Goal: Check status

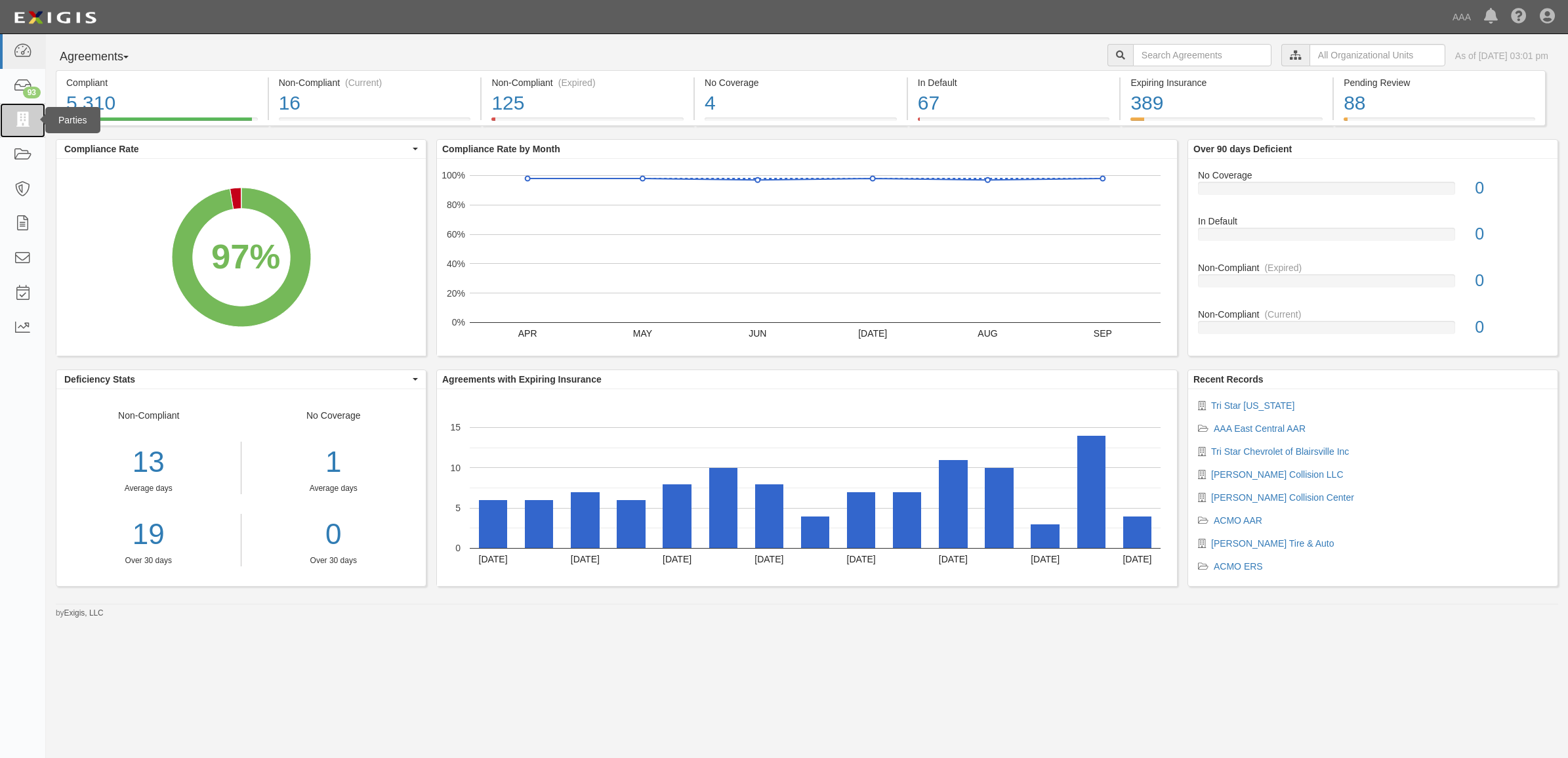
click at [21, 123] on icon at bounding box center [21, 120] width 18 height 15
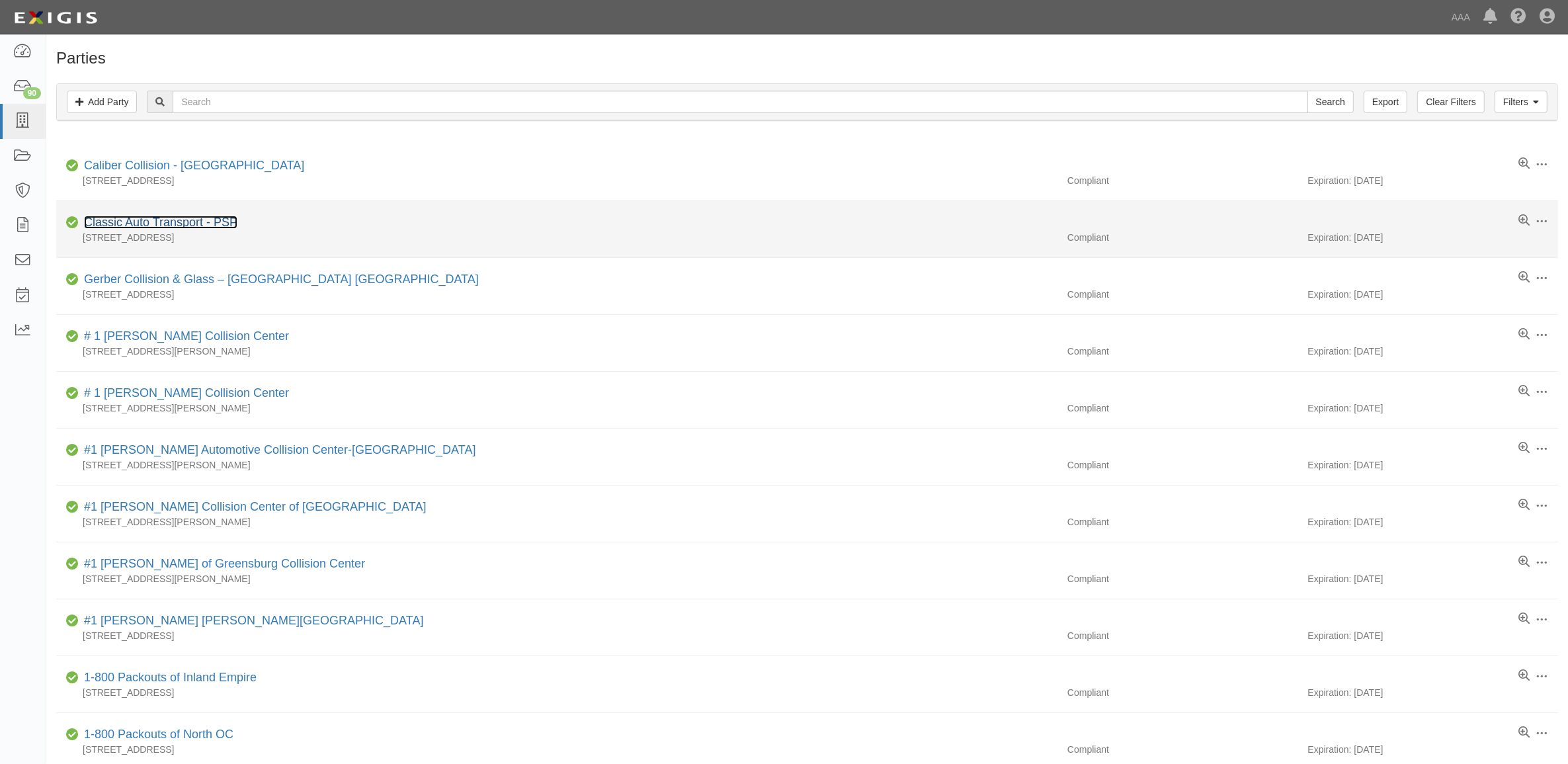
drag, startPoint x: 193, startPoint y: 224, endPoint x: 210, endPoint y: 229, distance: 17.7
click at [193, 224] on link "Classic Auto Transport - PSP" at bounding box center [160, 222] width 153 height 13
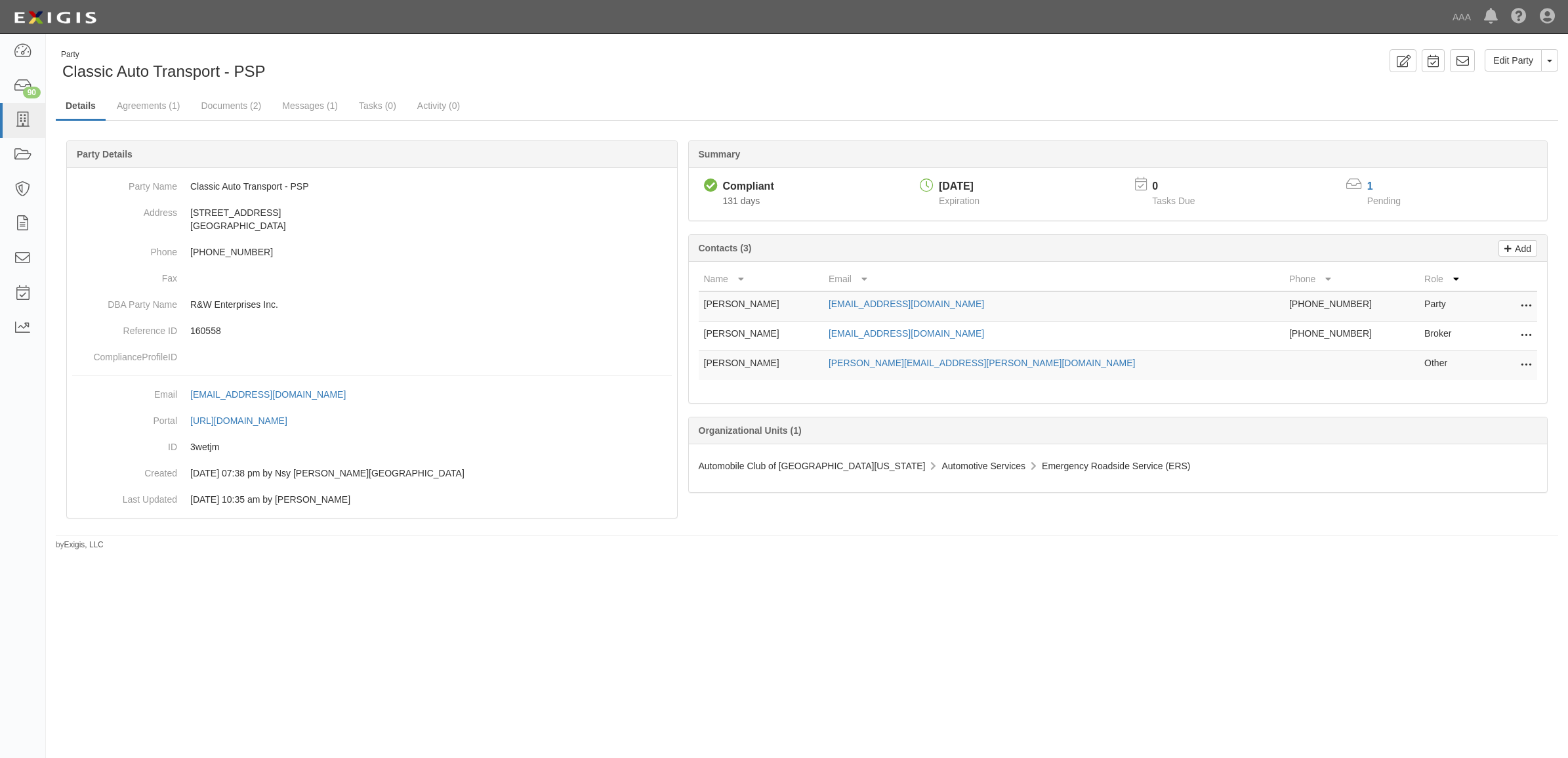
drag, startPoint x: 991, startPoint y: 181, endPoint x: 942, endPoint y: 182, distance: 49.0
click at [942, 182] on div "05/26/2026" at bounding box center [959, 186] width 51 height 17
drag, startPoint x: 942, startPoint y: 182, endPoint x: 945, endPoint y: 190, distance: 8.5
click at [945, 190] on div "05/26/2026" at bounding box center [958, 186] width 41 height 15
drag, startPoint x: 991, startPoint y: 187, endPoint x: 941, endPoint y: 185, distance: 50.0
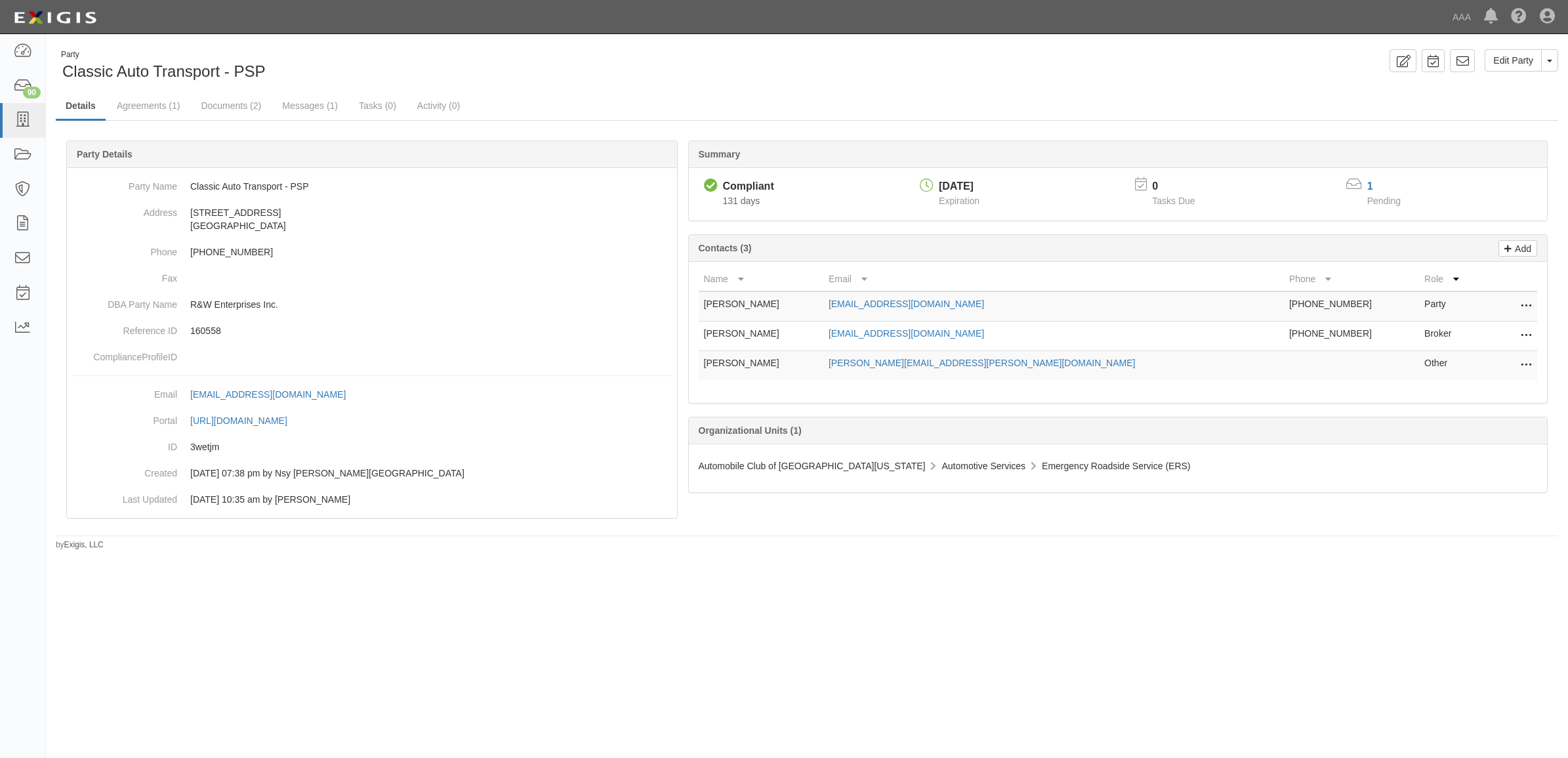
click at [941, 185] on div "05/26/2026" at bounding box center [958, 186] width 41 height 15
drag, startPoint x: 167, startPoint y: 113, endPoint x: 177, endPoint y: 118, distance: 11.2
click at [167, 113] on link "Agreements (1)" at bounding box center [148, 106] width 83 height 28
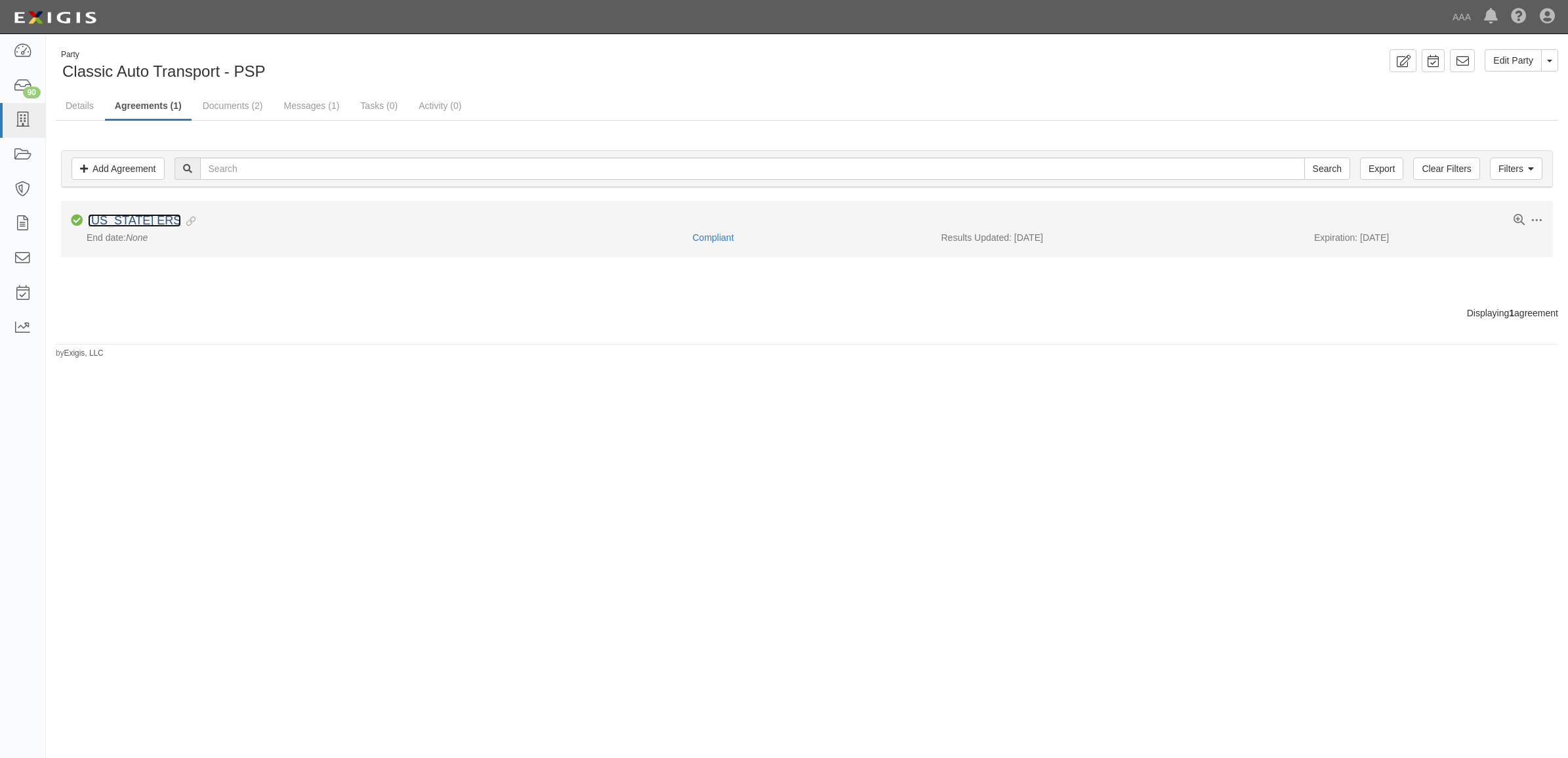
click at [155, 225] on link "[US_STATE] ERS" at bounding box center [134, 220] width 93 height 13
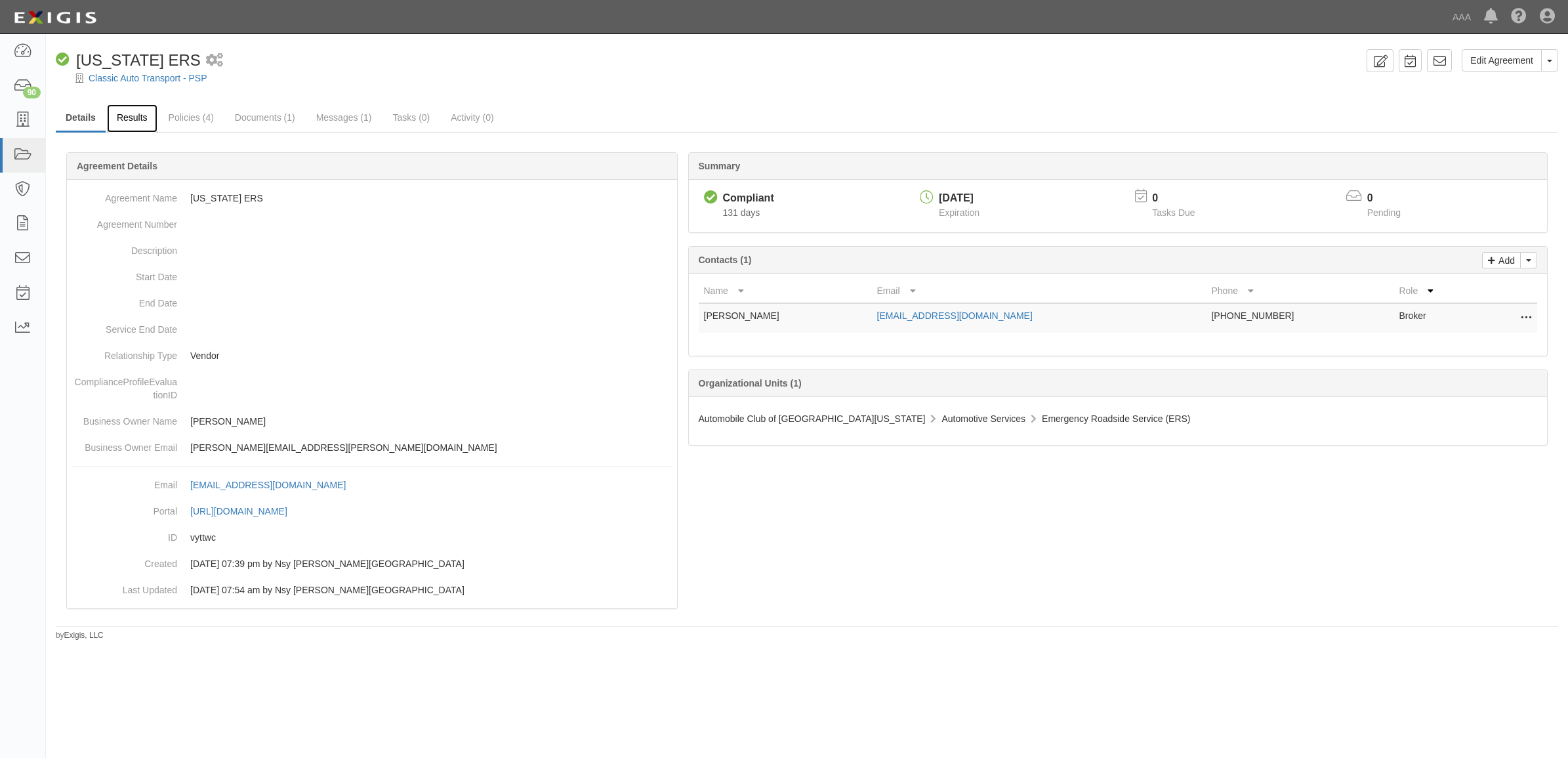
click at [137, 123] on link "Results" at bounding box center [132, 118] width 51 height 28
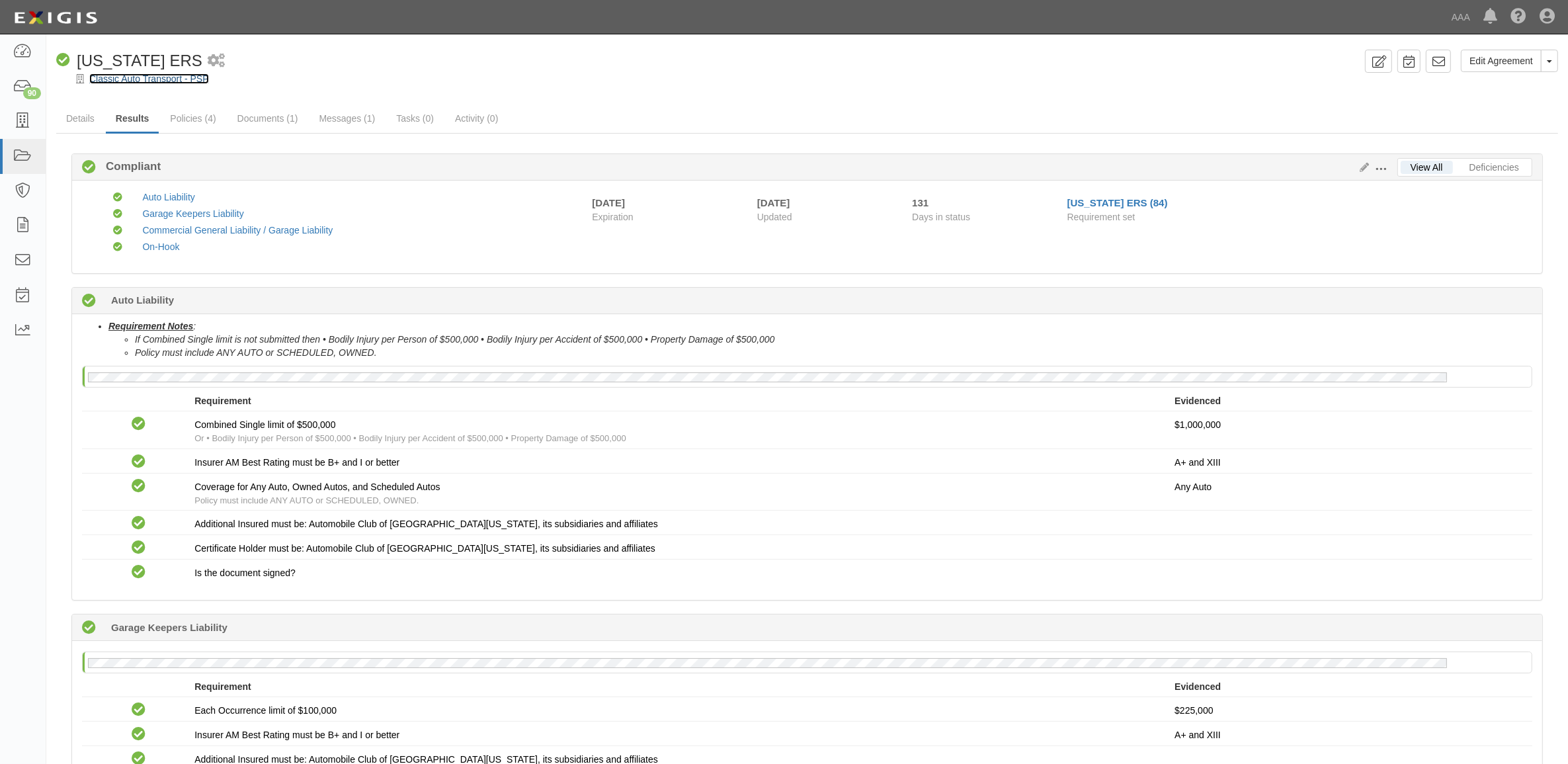
click at [115, 81] on link "Classic Auto Transport - PSP" at bounding box center [148, 79] width 119 height 10
